Goal: Task Accomplishment & Management: Use online tool/utility

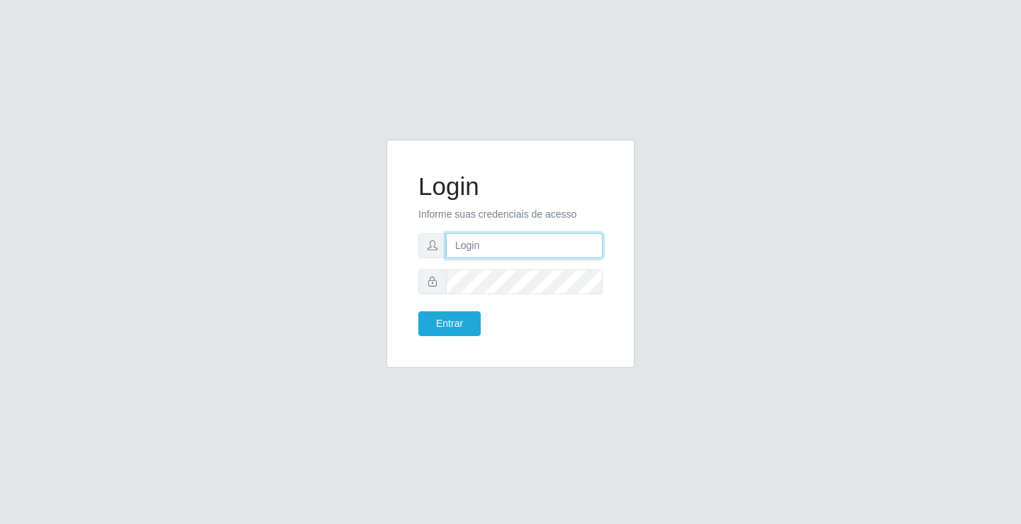
drag, startPoint x: 0, startPoint y: 0, endPoint x: 487, endPoint y: 233, distance: 540.3
click at [487, 233] on input "text" at bounding box center [524, 245] width 157 height 25
type input "[PERSON_NAME]"
click at [419, 311] on button "Entrar" at bounding box center [450, 323] width 62 height 25
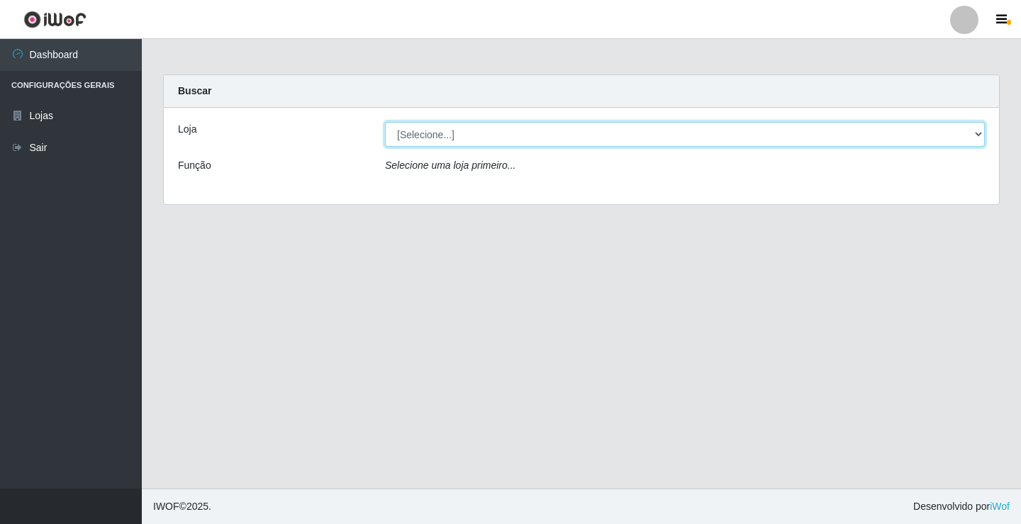
click at [506, 127] on select "[Selecione...] Ideal - Conceição" at bounding box center [685, 134] width 600 height 25
click at [385, 122] on select "[Selecione...] Ideal - Conceição" at bounding box center [685, 134] width 600 height 25
drag, startPoint x: 506, startPoint y: 136, endPoint x: 497, endPoint y: 146, distance: 14.0
click at [506, 136] on select "[Selecione...] Ideal - Conceição" at bounding box center [685, 134] width 600 height 25
select select "231"
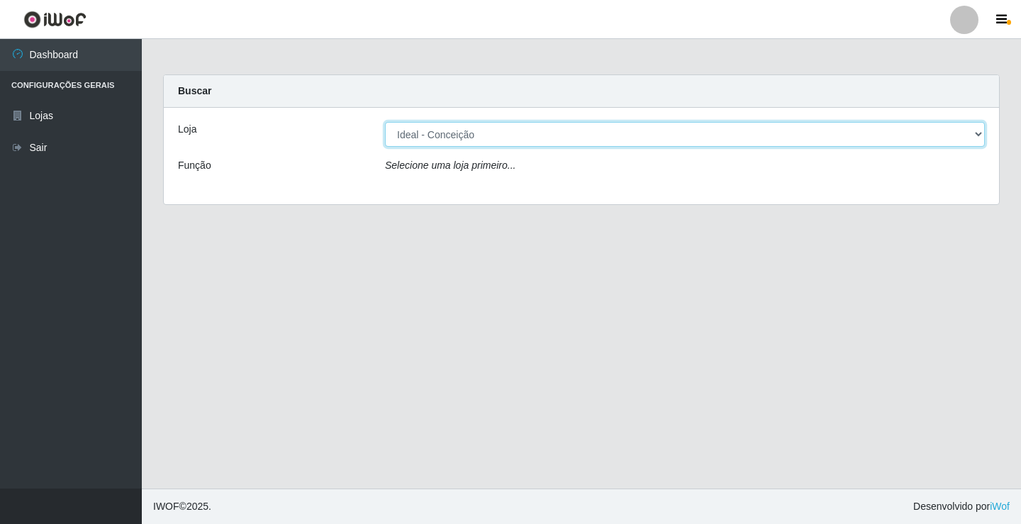
click at [385, 122] on select "[Selecione...] Ideal - Conceição" at bounding box center [685, 134] width 600 height 25
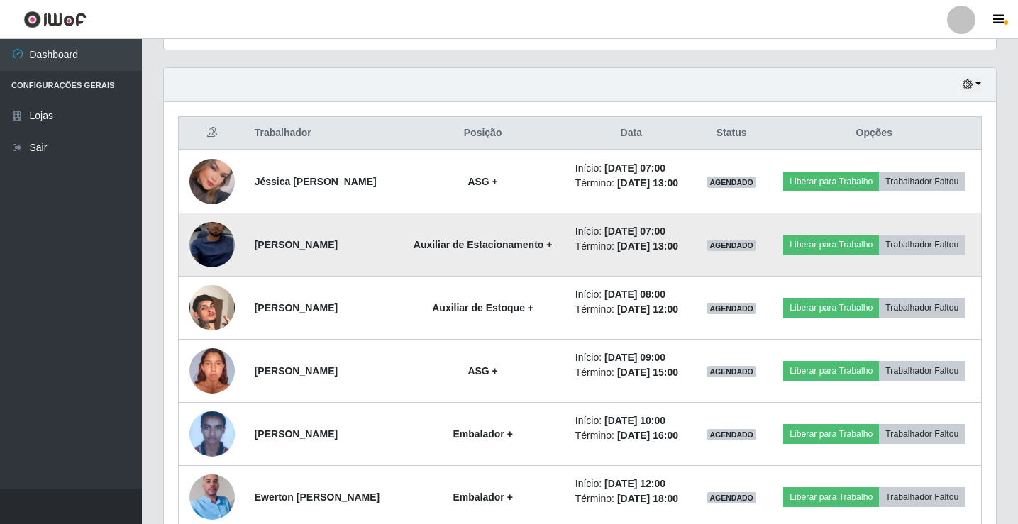
scroll to position [497, 0]
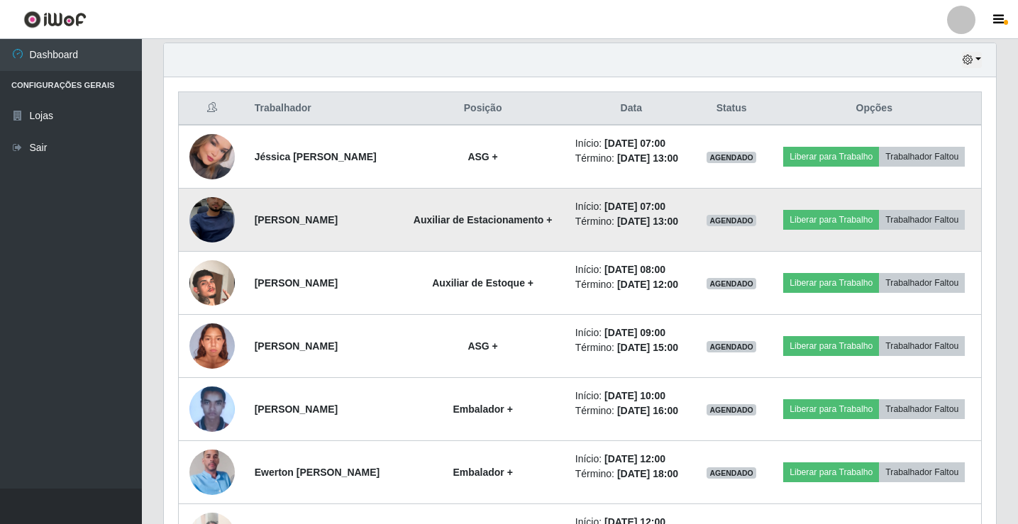
click at [191, 238] on img at bounding box center [211, 220] width 45 height 99
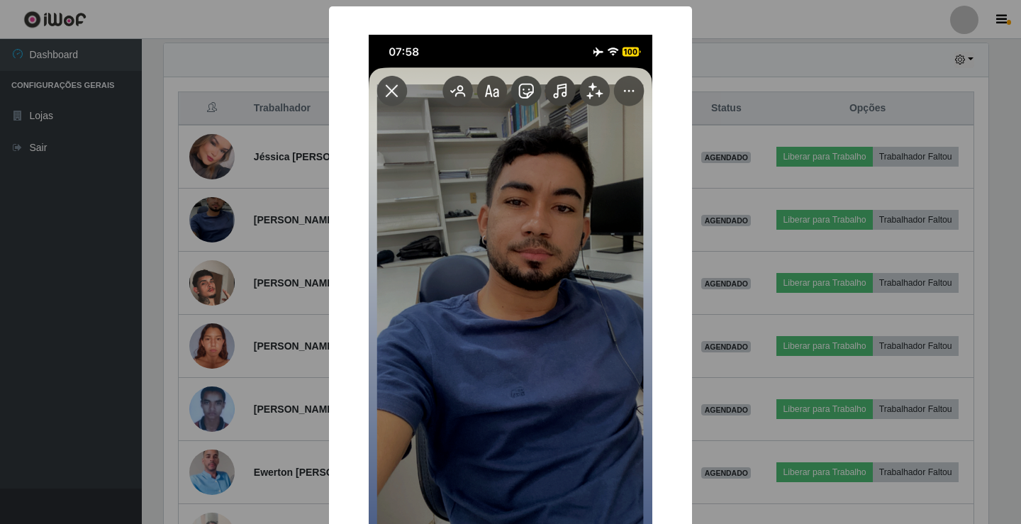
click at [202, 238] on div "× OK Cancel" at bounding box center [510, 262] width 1021 height 524
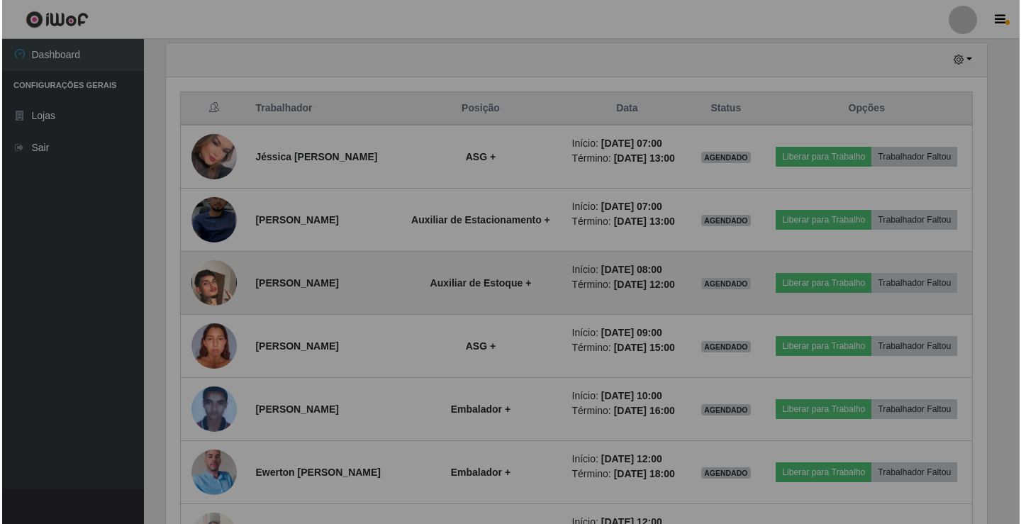
scroll to position [294, 832]
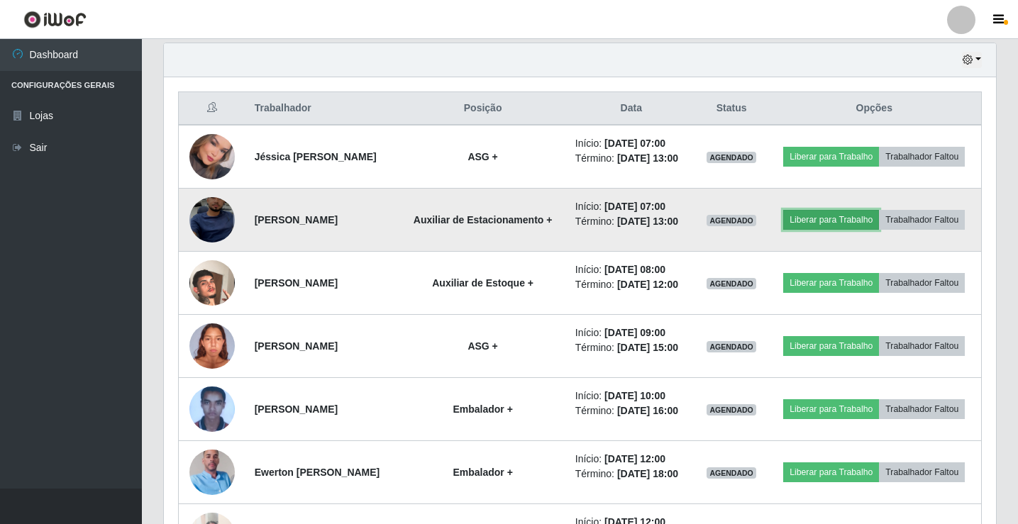
click at [851, 223] on button "Liberar para Trabalho" at bounding box center [831, 220] width 96 height 20
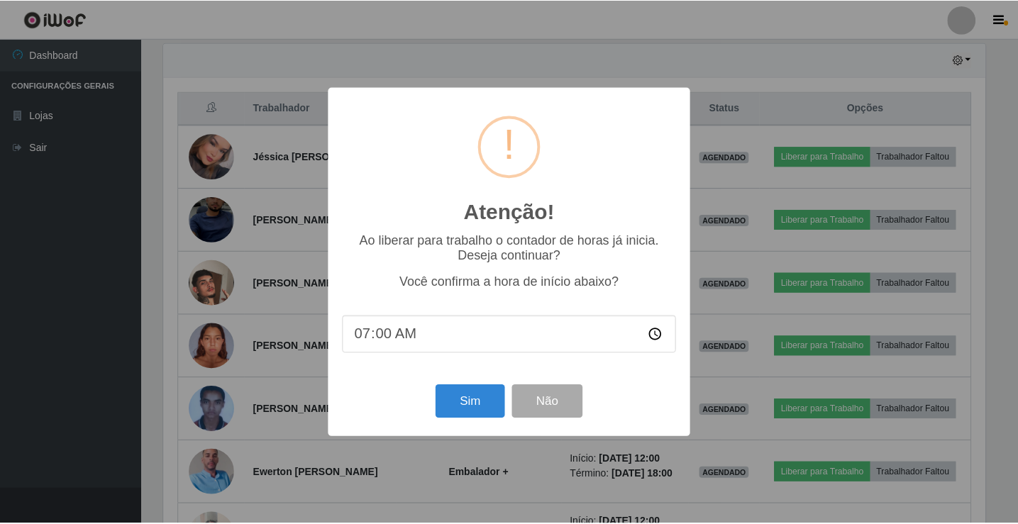
scroll to position [294, 825]
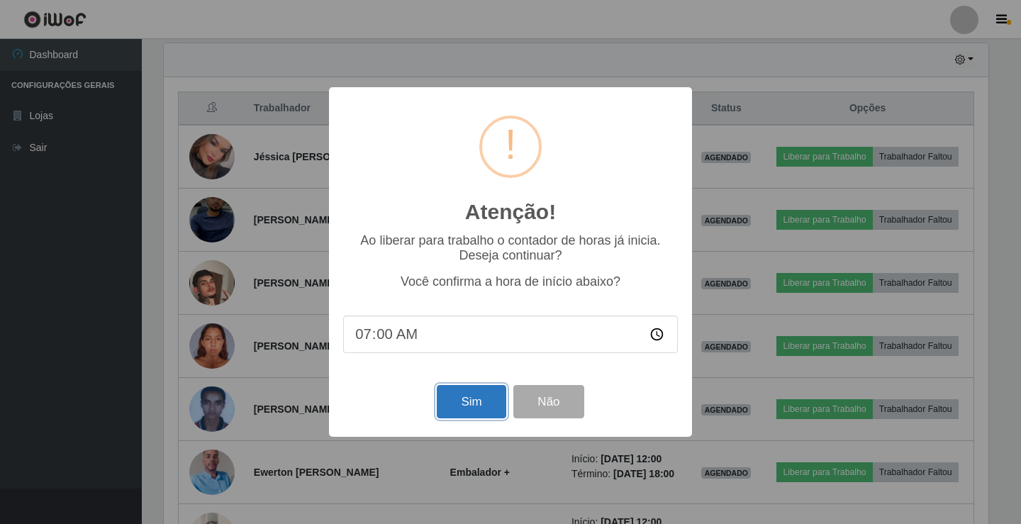
click at [464, 404] on button "Sim" at bounding box center [471, 401] width 69 height 33
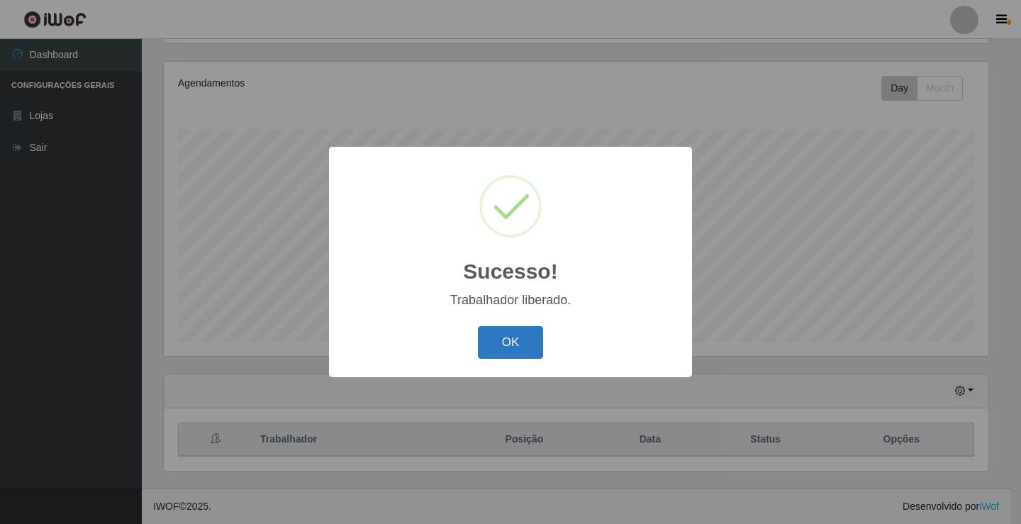
click at [521, 346] on button "OK" at bounding box center [511, 342] width 66 height 33
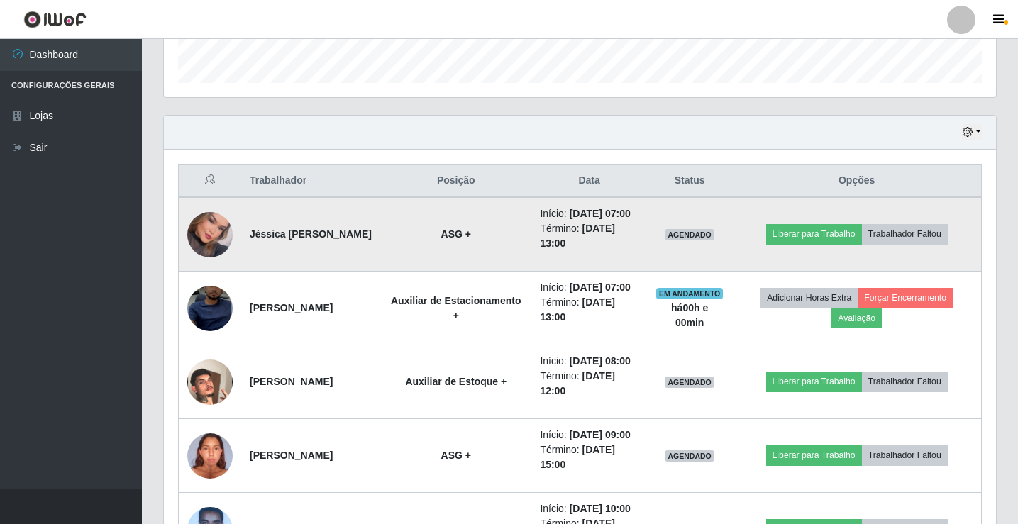
scroll to position [449, 0]
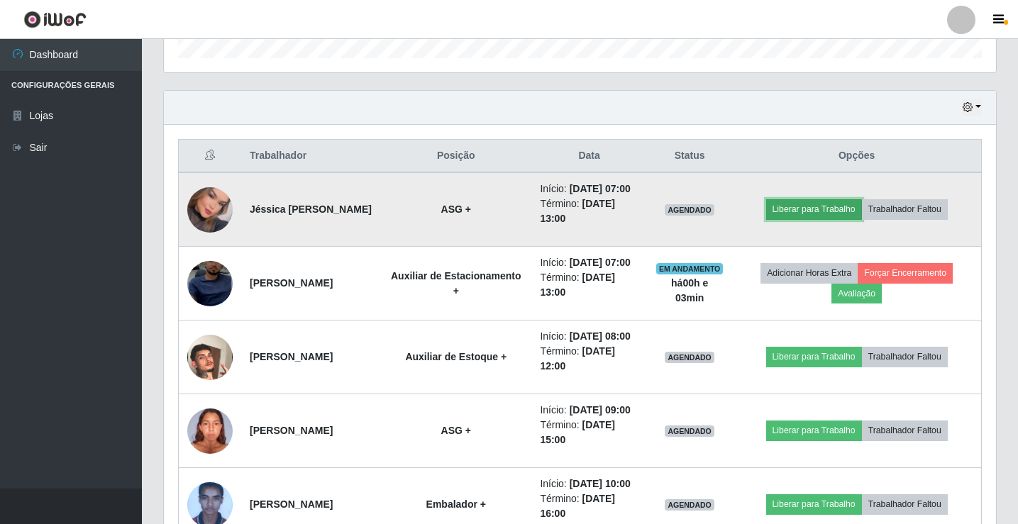
click at [834, 218] on button "Liberar para Trabalho" at bounding box center [814, 209] width 96 height 20
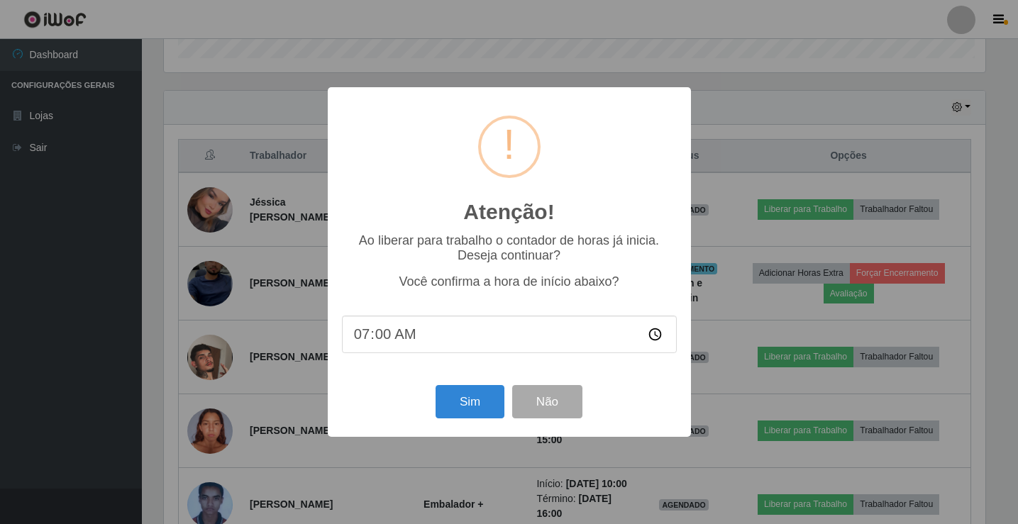
scroll to position [294, 825]
click at [462, 399] on button "Sim" at bounding box center [471, 401] width 69 height 33
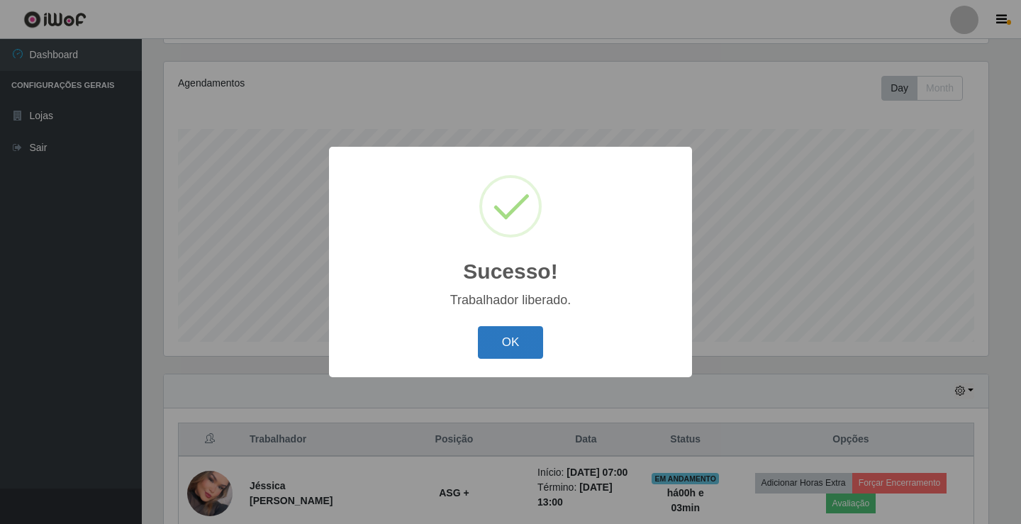
click at [536, 341] on button "OK" at bounding box center [511, 342] width 66 height 33
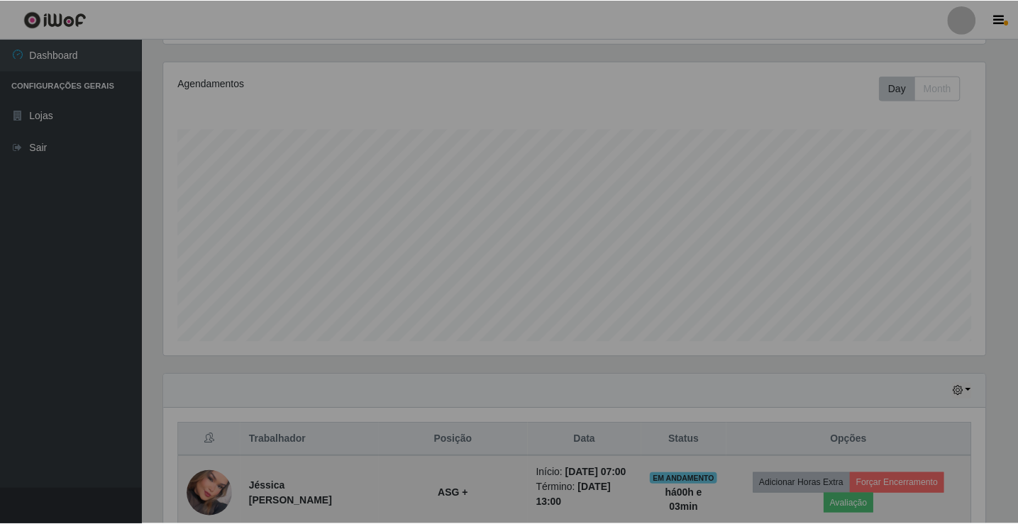
scroll to position [294, 832]
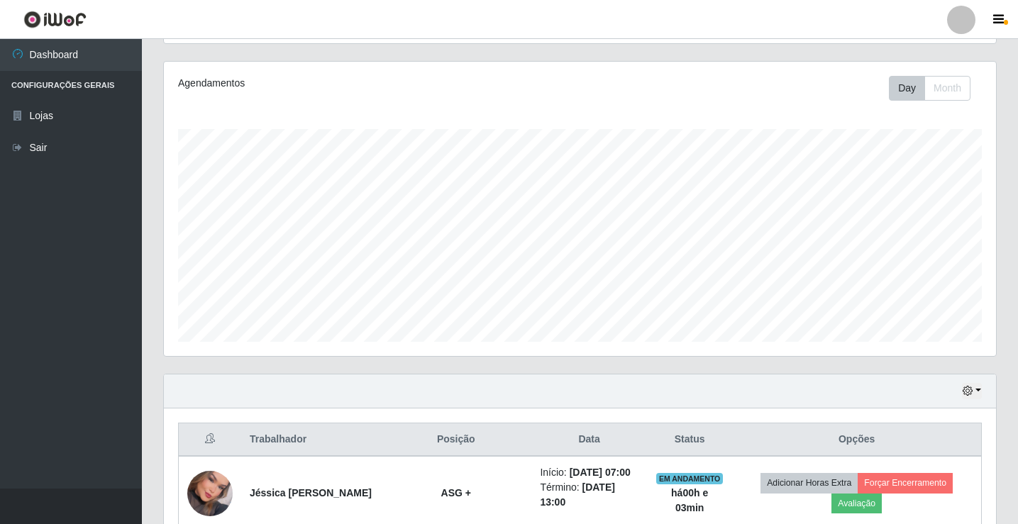
click at [966, 19] on div at bounding box center [961, 20] width 28 height 28
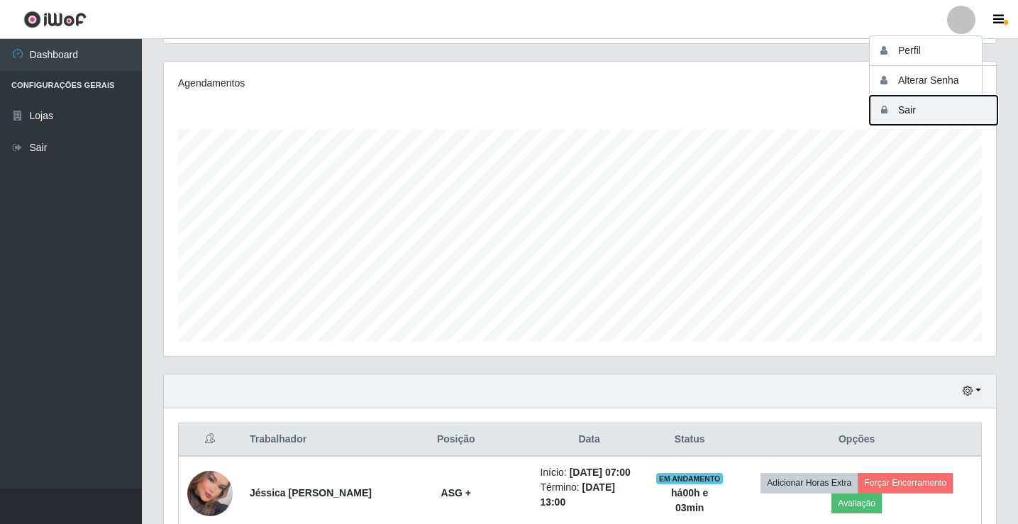
click at [933, 113] on button "Sair" at bounding box center [934, 110] width 128 height 29
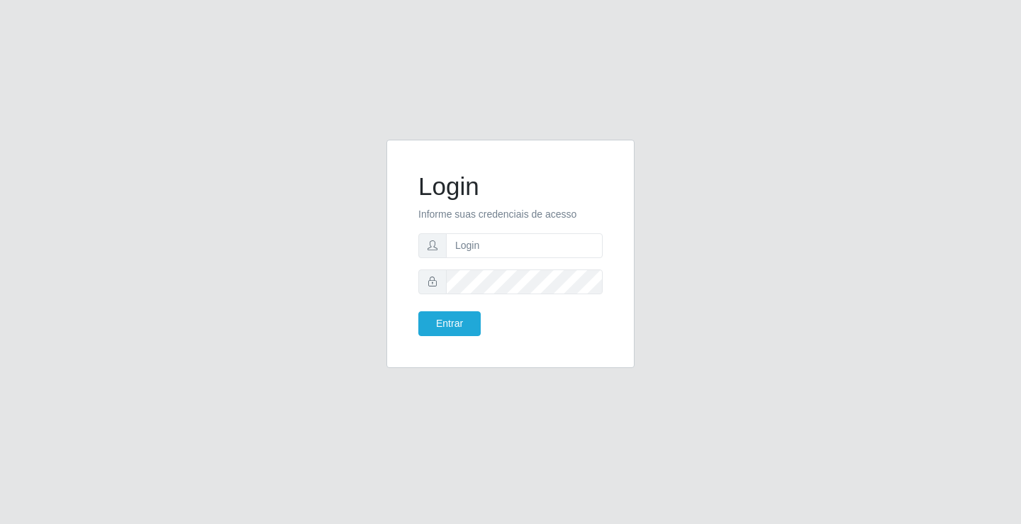
click at [102, 314] on div "Login Informe suas credenciais de acesso Entrar" at bounding box center [510, 262] width 1021 height 524
